Goal: Navigation & Orientation: Find specific page/section

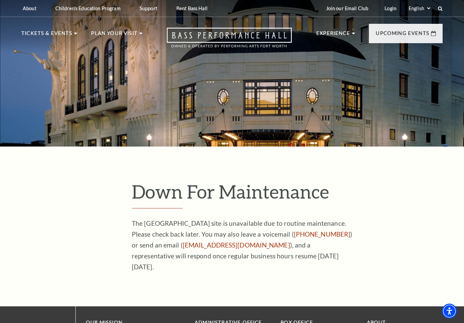
click at [33, 62] on ul "Now On Sale Broadway At The Bass presented by PNC Bank Irwin Steel Popular Ente…" at bounding box center [64, 160] width 75 height 211
click at [32, 65] on link "Now On Sale" at bounding box center [46, 68] width 39 height 6
click at [24, 36] on ul "Performing Arts Fort Worth Bass Performance Hall Maddox Muse Center Resident Co…" at bounding box center [68, 58] width 105 height 82
click at [35, 45] on link "Bass Performance Hall" at bounding box center [59, 48] width 72 height 6
click at [37, 146] on link "Calendar" at bounding box center [42, 143] width 30 height 6
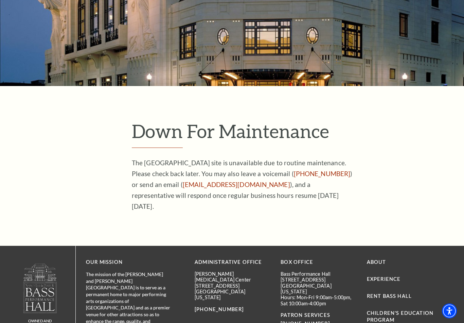
scroll to position [131, 0]
